Goal: Task Accomplishment & Management: Use online tool/utility

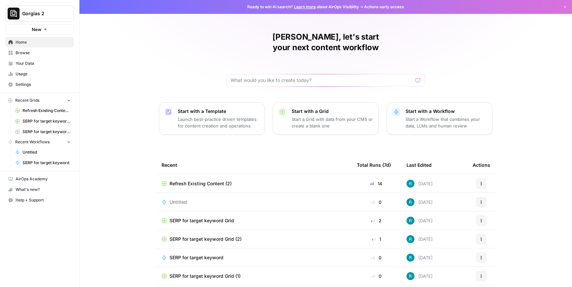
scroll to position [17, 0]
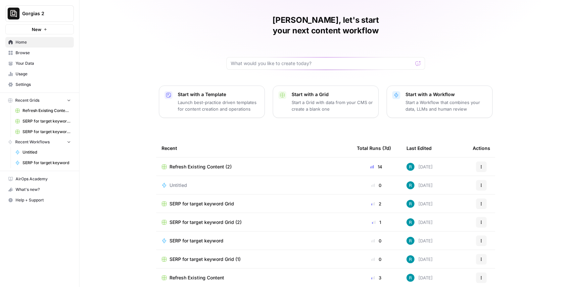
click at [48, 121] on span "SERP for target keyword Grid" at bounding box center [46, 121] width 48 height 6
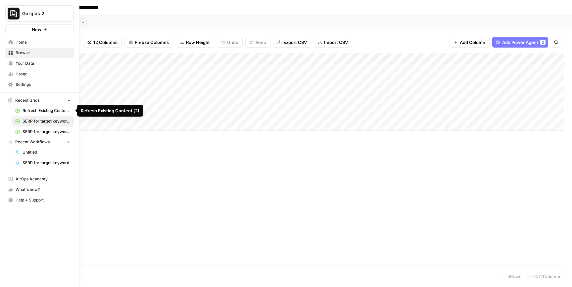
click at [31, 113] on span "Refresh Existing Content (2)" at bounding box center [46, 111] width 48 height 6
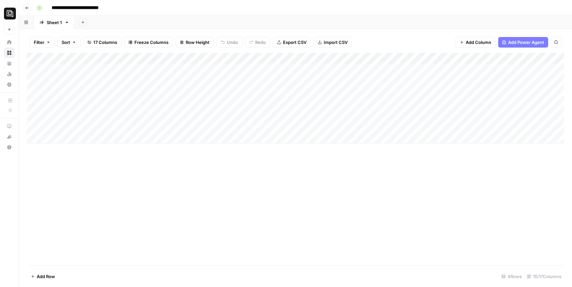
click at [29, 7] on button "Go back" at bounding box center [27, 8] width 9 height 9
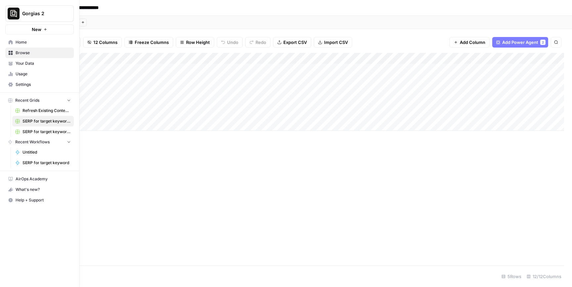
click at [17, 42] on span "Home" at bounding box center [43, 42] width 55 height 6
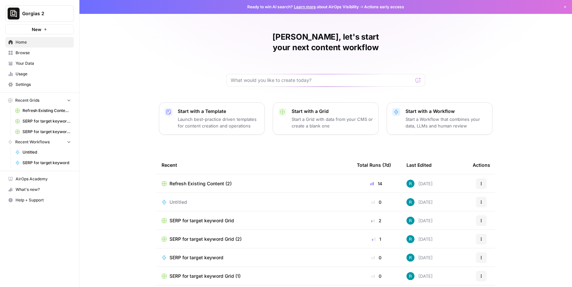
click at [236, 108] on div "Start with a Template Launch best-practice driven templates for content creatio…" at bounding box center [218, 118] width 81 height 21
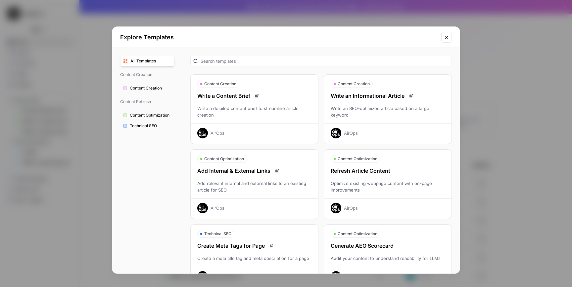
click at [487, 127] on div "Explore Templates All Templates Content Creation Content Creation Content Refre…" at bounding box center [286, 143] width 572 height 287
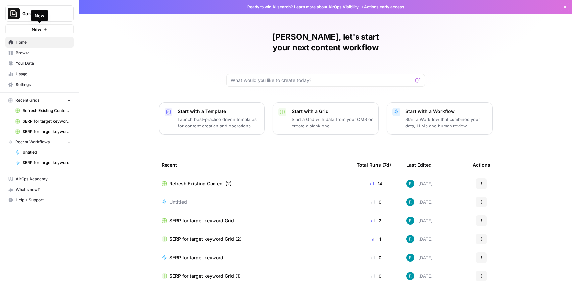
click at [54, 28] on button "New" at bounding box center [39, 29] width 68 height 10
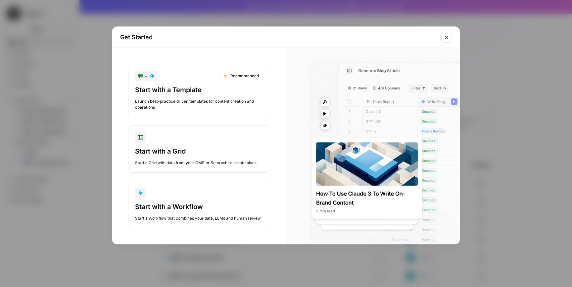
click at [84, 97] on div "Get Started + Recommended Start with a Template Launch best-practice driven tem…" at bounding box center [286, 143] width 572 height 287
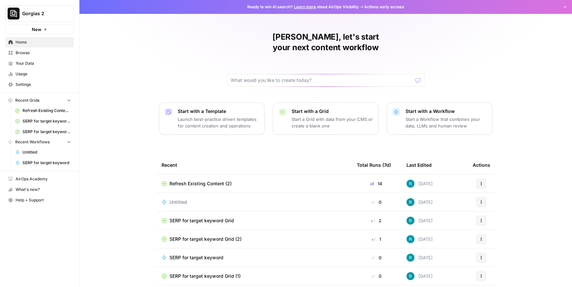
click at [46, 12] on div "New" at bounding box center [40, 15] width 16 height 11
click at [72, 8] on button "Gorgias 2" at bounding box center [39, 13] width 68 height 17
click at [54, 74] on span "Create Workspace" at bounding box center [62, 75] width 91 height 7
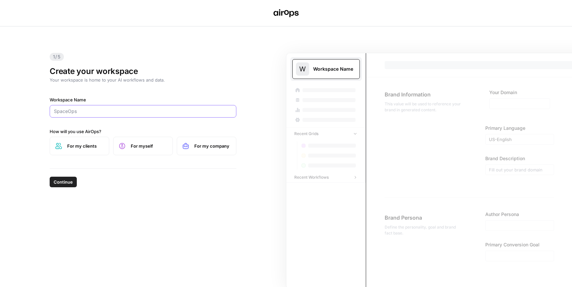
click at [88, 114] on input "Workspace Name" at bounding box center [143, 111] width 178 height 7
type input "Gorgias 3"
click at [156, 148] on span "For myself" at bounding box center [149, 146] width 36 height 7
click at [65, 184] on span "Continue" at bounding box center [63, 182] width 19 height 7
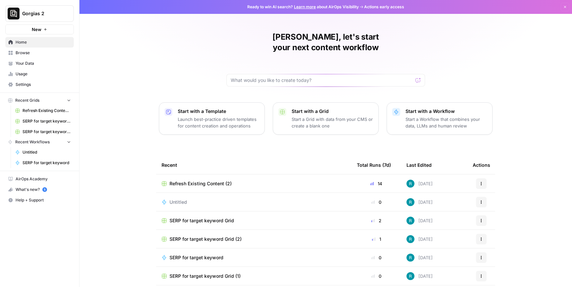
click at [47, 116] on link "SERP for target keyword Grid" at bounding box center [43, 121] width 62 height 11
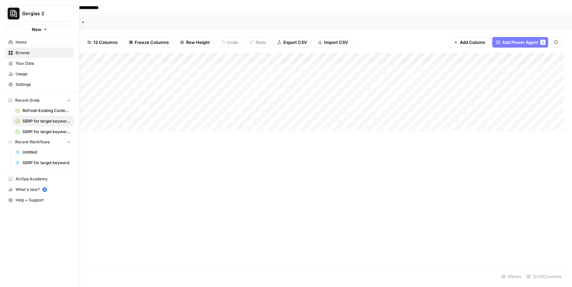
click at [10, 43] on icon at bounding box center [11, 42] width 4 height 4
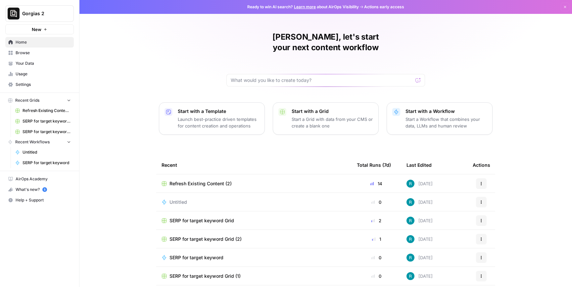
click at [335, 181] on div "Refresh Existing Content (2)" at bounding box center [253, 184] width 185 height 7
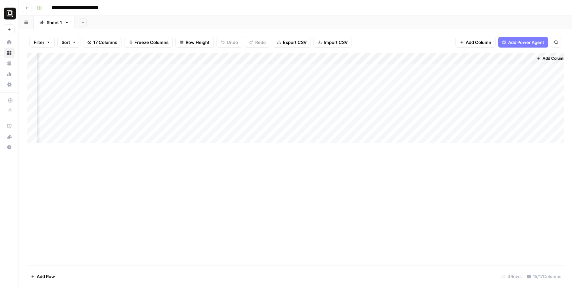
scroll to position [0, 468]
click at [498, 77] on div "Add Column" at bounding box center [295, 98] width 537 height 91
click at [512, 67] on div "Add Column" at bounding box center [295, 98] width 537 height 91
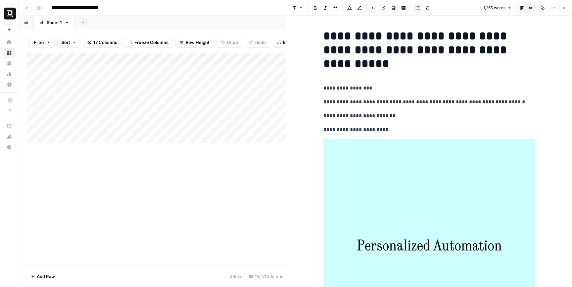
click at [33, 122] on div "Add Column" at bounding box center [156, 98] width 259 height 91
click at [33, 106] on div "Add Column" at bounding box center [156, 98] width 259 height 91
click at [48, 280] on span "Delete 2 Rows" at bounding box center [45, 277] width 29 height 7
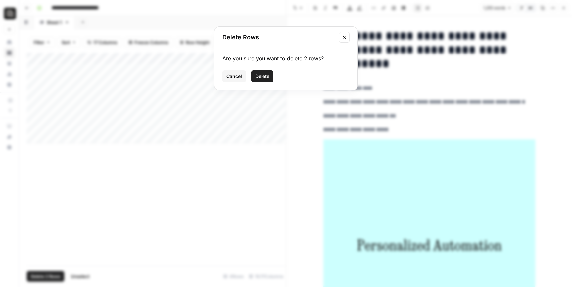
click at [267, 71] on button "Delete" at bounding box center [262, 76] width 22 height 12
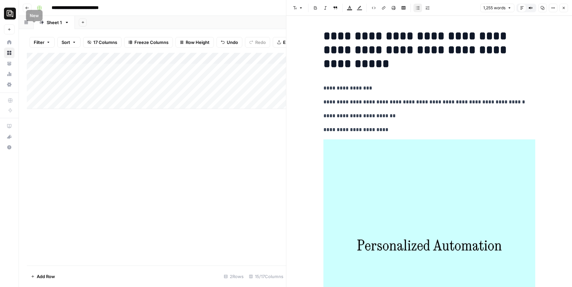
click at [47, 16] on link "Sheet 1" at bounding box center [54, 22] width 41 height 13
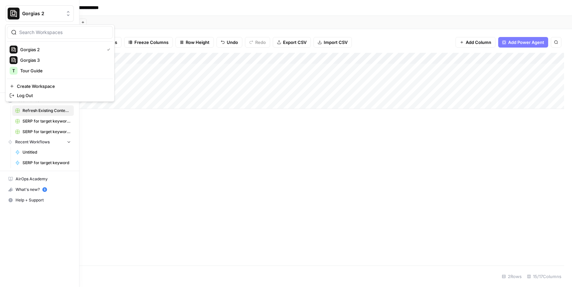
click at [50, 18] on button "Gorgias 2" at bounding box center [39, 13] width 68 height 17
click at [54, 58] on span "Gorgias 3" at bounding box center [63, 60] width 87 height 7
